Goal: Task Accomplishment & Management: Complete application form

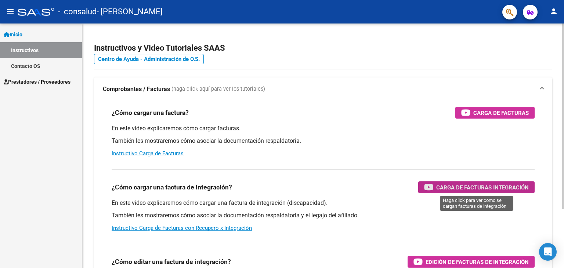
click at [456, 186] on span "Carga de Facturas Integración" at bounding box center [483, 187] width 93 height 9
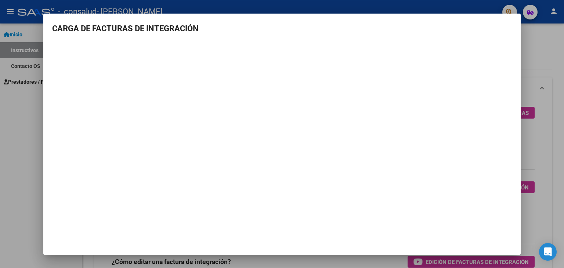
click at [21, 111] on div at bounding box center [282, 134] width 564 height 268
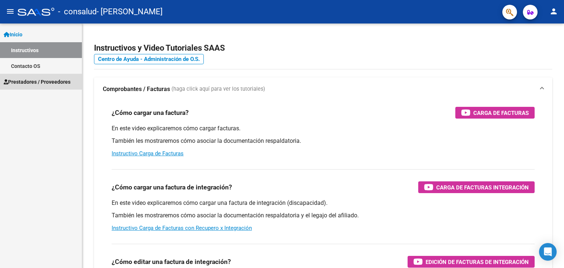
click at [41, 81] on span "Prestadores / Proveedores" at bounding box center [37, 82] width 67 height 8
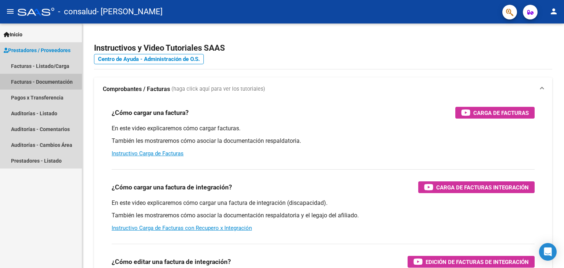
click at [50, 82] on link "Facturas - Documentación" at bounding box center [41, 82] width 82 height 16
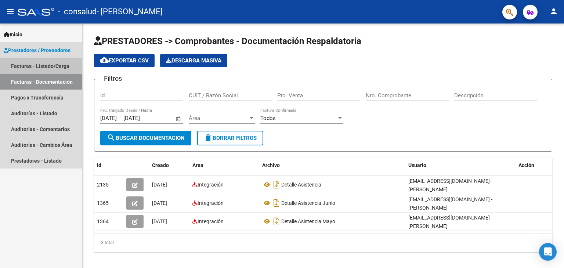
click at [47, 64] on link "Facturas - Listado/Carga" at bounding box center [41, 66] width 82 height 16
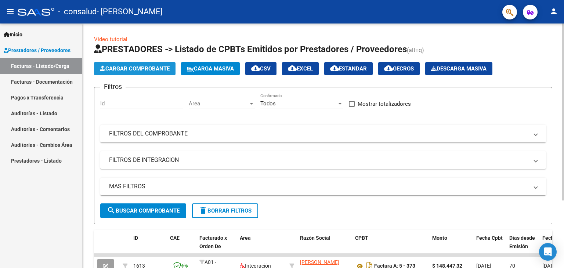
click at [123, 69] on span "Cargar Comprobante" at bounding box center [135, 68] width 70 height 7
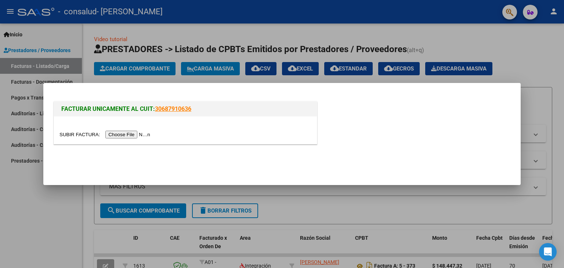
click at [118, 133] on input "file" at bounding box center [106, 135] width 93 height 8
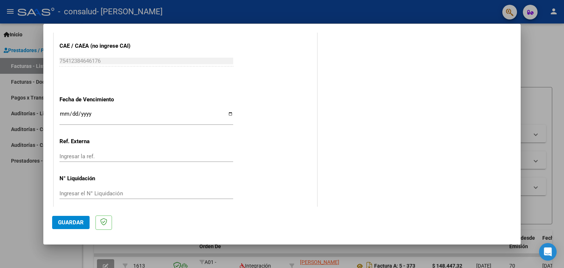
scroll to position [491, 0]
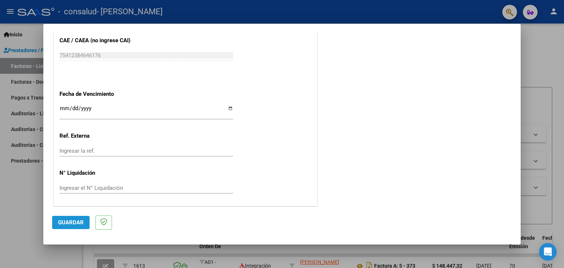
click at [75, 223] on span "Guardar" at bounding box center [71, 222] width 26 height 7
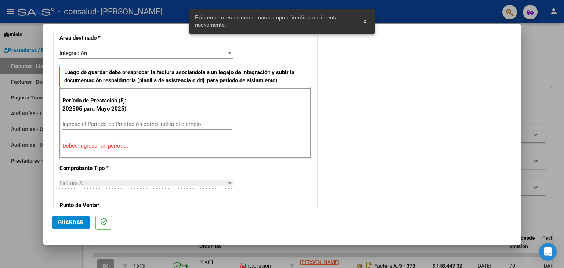
scroll to position [168, 0]
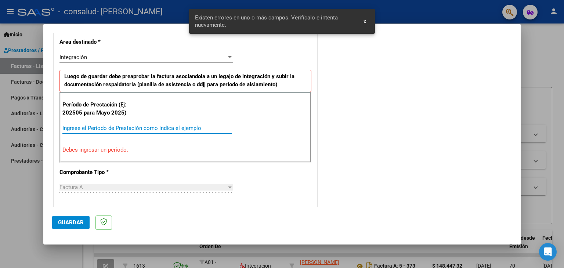
click at [90, 129] on input "Ingrese el Período de Prestación como indica el ejemplo" at bounding box center [147, 128] width 170 height 7
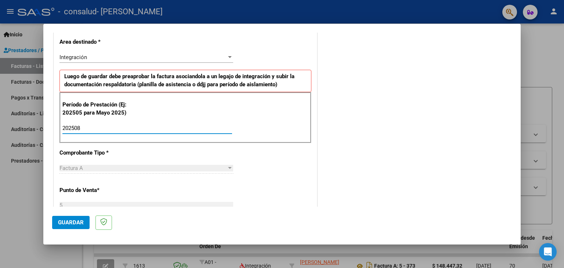
type input "202508"
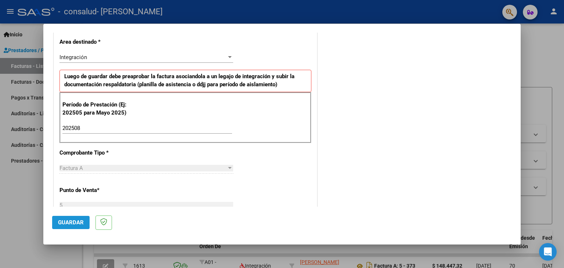
click at [77, 221] on span "Guardar" at bounding box center [71, 222] width 26 height 7
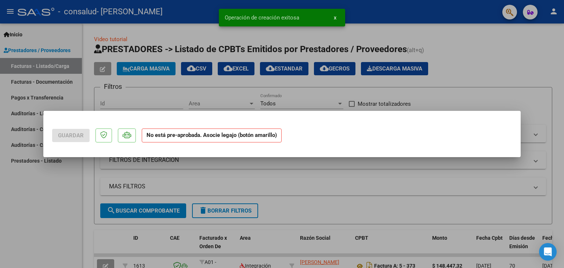
scroll to position [0, 0]
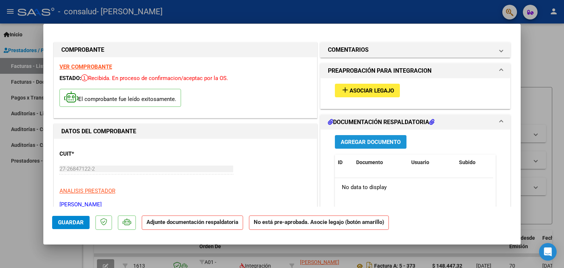
click at [375, 140] on span "Agregar Documento" at bounding box center [371, 142] width 60 height 7
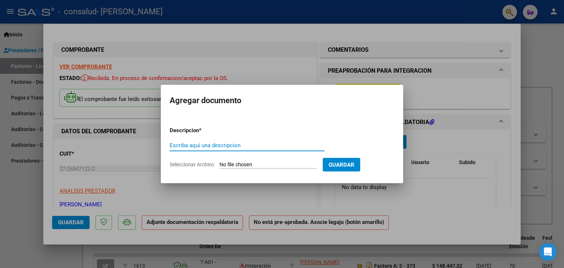
click at [246, 165] on input "Seleccionar Archivo" at bounding box center [268, 165] width 97 height 7
click at [218, 145] on input "Escriba aquí una descripcion" at bounding box center [247, 145] width 155 height 7
type input "asistencia agosto"
click at [234, 164] on input "Seleccionar Archivo" at bounding box center [268, 165] width 97 height 7
type input "C:\fakepath\[PERSON_NAME] [DATE] deta.pdf"
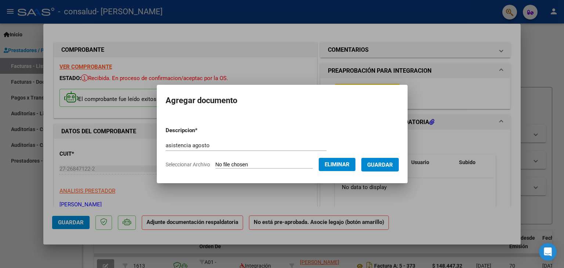
click at [387, 165] on span "Guardar" at bounding box center [380, 165] width 26 height 7
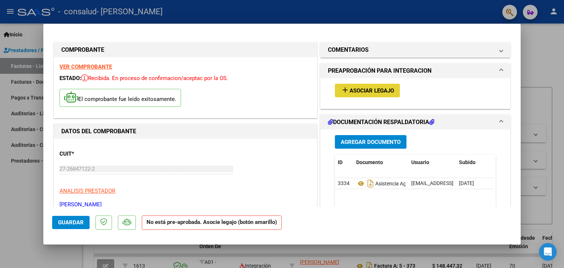
click at [366, 91] on span "Asociar Legajo" at bounding box center [372, 90] width 44 height 7
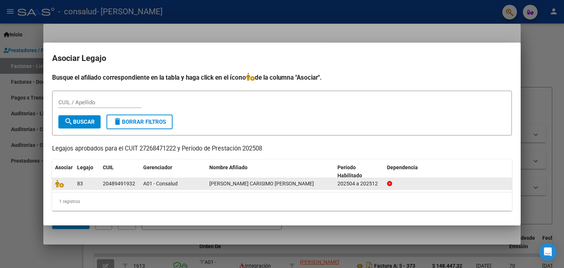
click at [269, 181] on span "[PERSON_NAME] CARISIMO [PERSON_NAME]" at bounding box center [261, 184] width 105 height 6
click at [126, 184] on div "20489491932" at bounding box center [119, 184] width 32 height 8
click at [90, 183] on div "83" at bounding box center [87, 184] width 20 height 8
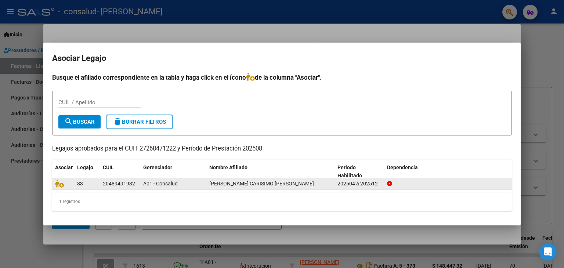
click at [253, 187] on div "[PERSON_NAME] CARISIMO [PERSON_NAME]" at bounding box center [270, 184] width 122 height 8
click at [57, 181] on icon at bounding box center [59, 184] width 9 height 8
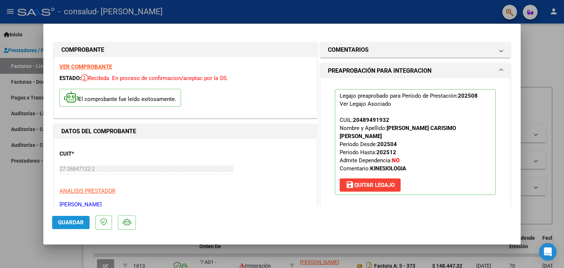
click at [72, 224] on span "Guardar" at bounding box center [71, 222] width 26 height 7
click at [27, 211] on div at bounding box center [282, 134] width 564 height 268
type input "$ 0,00"
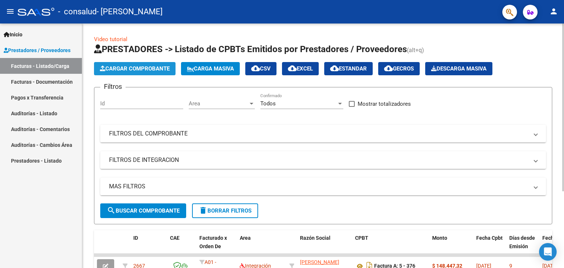
click at [151, 67] on span "Cargar Comprobante" at bounding box center [135, 68] width 70 height 7
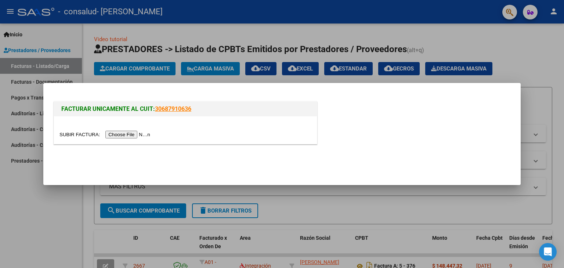
click at [122, 136] on input "file" at bounding box center [106, 135] width 93 height 8
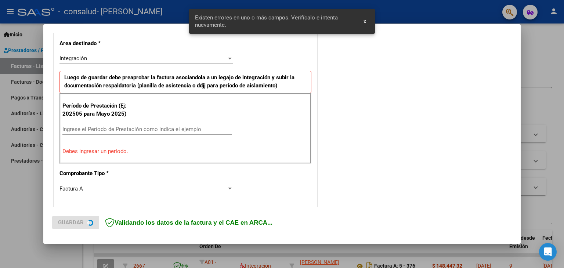
scroll to position [168, 0]
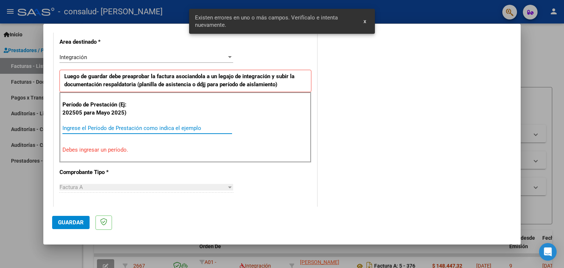
click at [115, 126] on input "Ingrese el Período de Prestación como indica el ejemplo" at bounding box center [147, 128] width 170 height 7
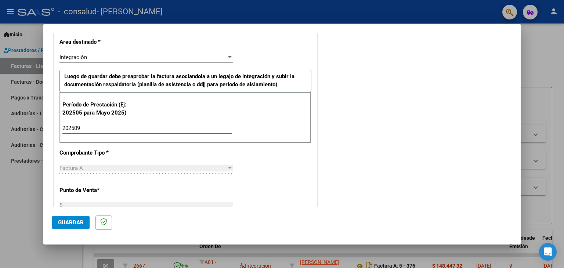
type input "202509"
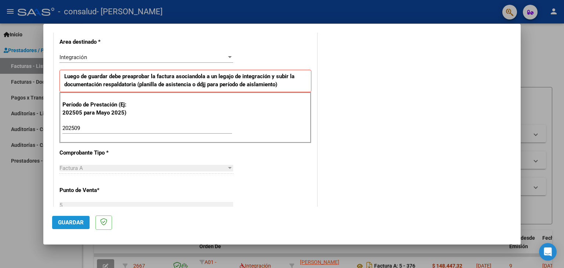
click at [66, 222] on span "Guardar" at bounding box center [71, 222] width 26 height 7
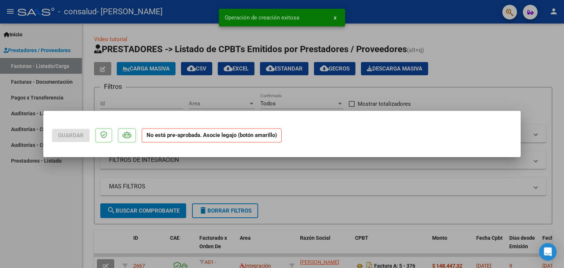
scroll to position [0, 0]
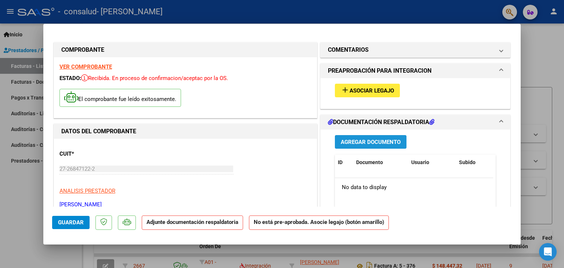
click at [370, 140] on span "Agregar Documento" at bounding box center [371, 142] width 60 height 7
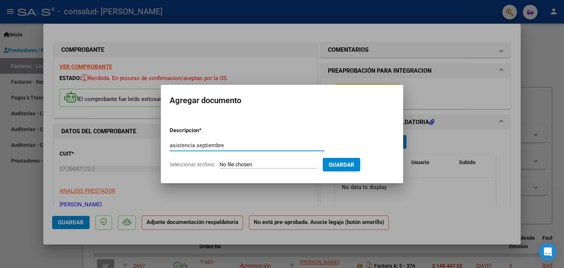
type input "asistencia septiembre"
click at [250, 165] on input "Seleccionar Archivo" at bounding box center [268, 165] width 97 height 7
type input "C:\fakepath\[PERSON_NAME] [DATE] deta.pdf"
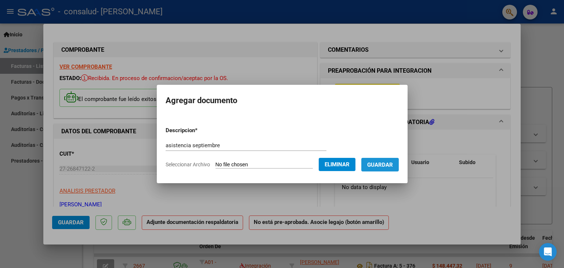
click at [378, 166] on span "Guardar" at bounding box center [380, 165] width 26 height 7
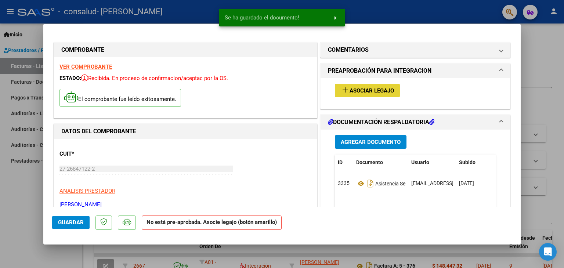
click at [368, 91] on span "Asociar Legajo" at bounding box center [372, 90] width 44 height 7
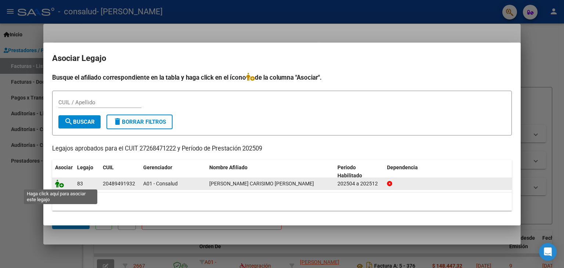
click at [59, 182] on icon at bounding box center [59, 184] width 9 height 8
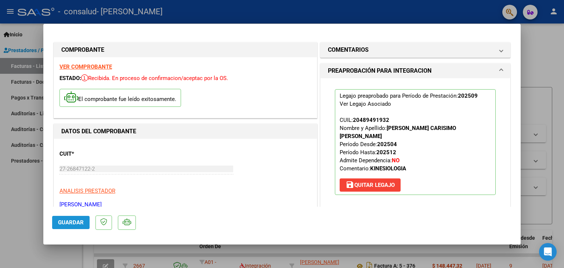
click at [74, 220] on span "Guardar" at bounding box center [71, 222] width 26 height 7
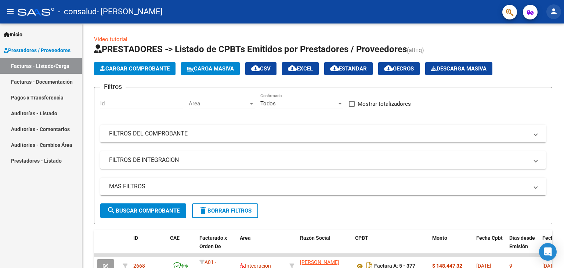
click at [554, 10] on mat-icon "person" at bounding box center [554, 11] width 9 height 9
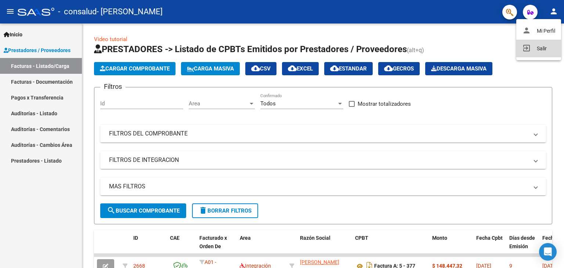
click at [542, 46] on button "exit_to_app Salir" at bounding box center [539, 49] width 45 height 18
